Goal: Complete application form

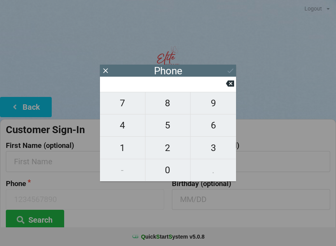
click at [173, 107] on span "8" at bounding box center [167, 103] width 45 height 16
type input "8"
click at [223, 131] on span "6" at bounding box center [214, 125] width 46 height 16
type input "86"
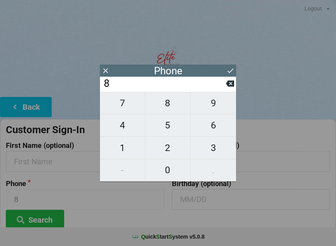
type input "86"
click at [214, 151] on span "3" at bounding box center [214, 148] width 46 height 16
type input "863"
click at [169, 147] on span "2" at bounding box center [167, 148] width 45 height 16
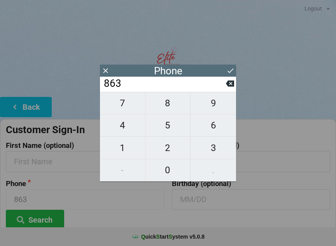
type input "8632"
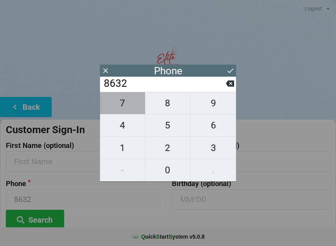
click at [124, 107] on span "7" at bounding box center [122, 103] width 45 height 16
type input "86327"
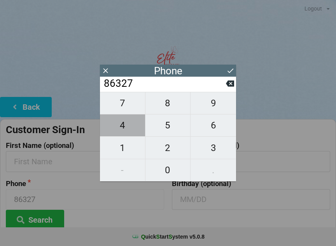
click at [127, 132] on span "4" at bounding box center [122, 125] width 45 height 16
type input "863274"
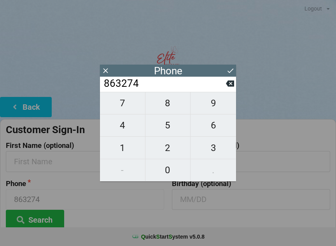
click at [125, 104] on span "7" at bounding box center [122, 103] width 45 height 16
type input "8632747"
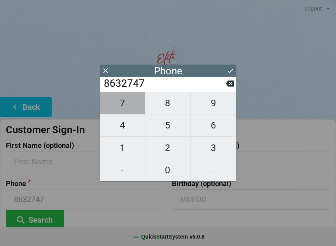
click at [124, 105] on span "7" at bounding box center [122, 103] width 45 height 16
type input "86327477"
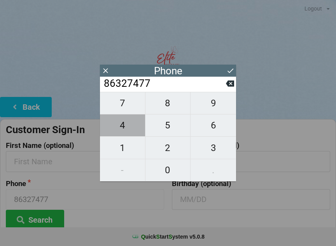
click at [124, 126] on span "4" at bounding box center [122, 125] width 45 height 16
type input "863274774"
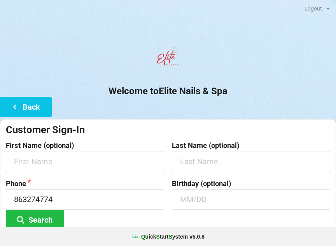
click at [279, 88] on h2 "Welcome to Elite Nails & Spa" at bounding box center [168, 91] width 336 height 12
